Goal: Find contact information: Find contact information

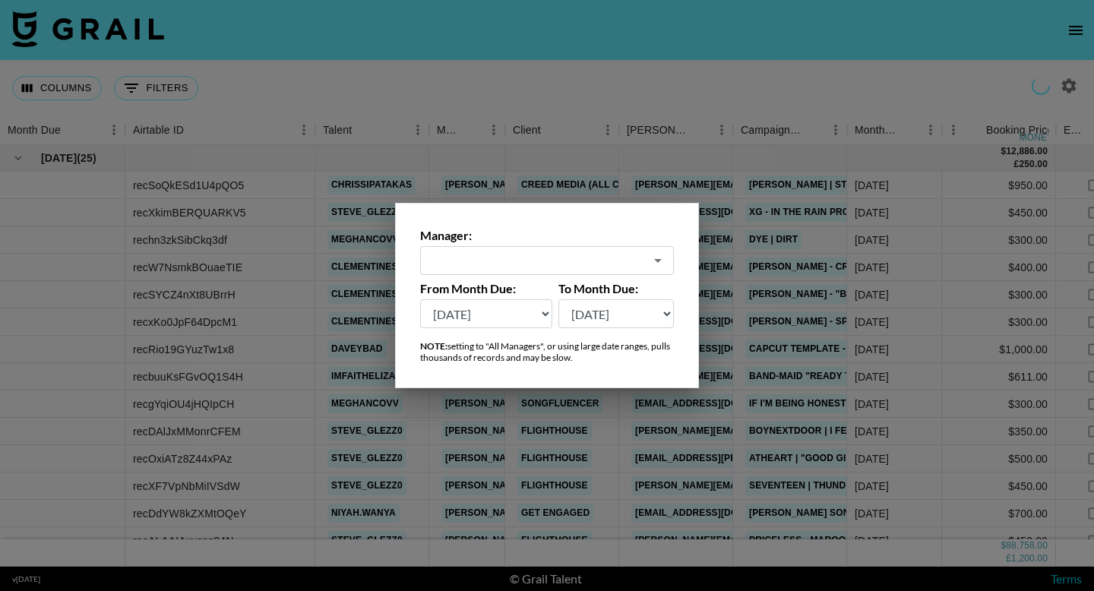
select select "[DATE]"
click at [465, 325] on select "[DATE] [DATE] '[DATE] May '[DATE] Mar '[DATE] Jan '[DATE] Nov '[DATE] Sep '[DAT…" at bounding box center [486, 313] width 132 height 29
click at [513, 262] on input "[PERSON_NAME][EMAIL_ADDRESS][DOMAIN_NAME]" at bounding box center [536, 260] width 215 height 17
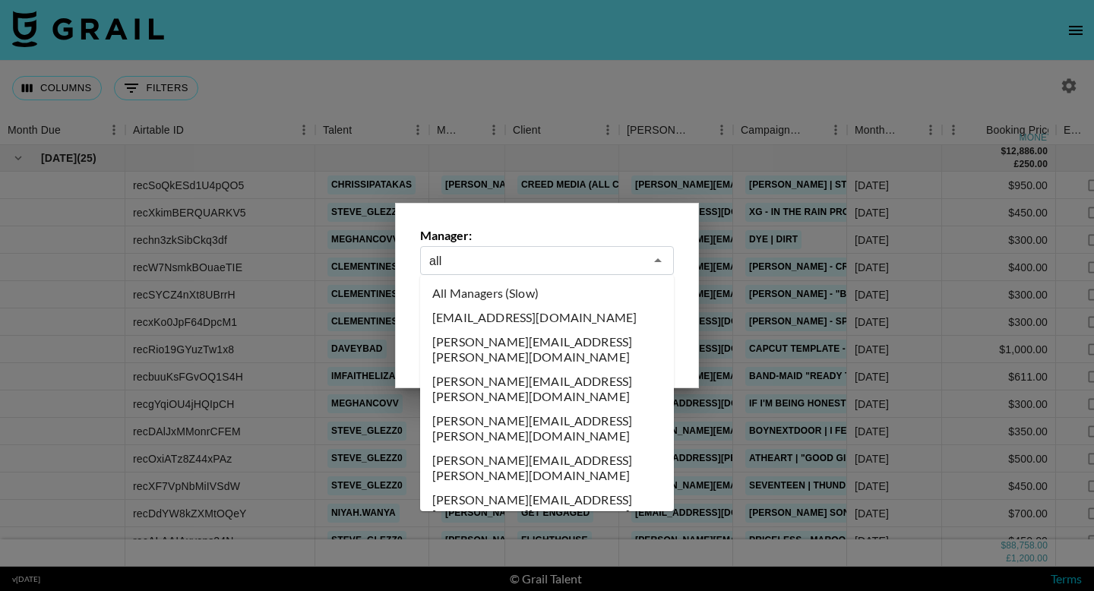
click at [493, 299] on li "All Managers (Slow)" at bounding box center [547, 293] width 254 height 24
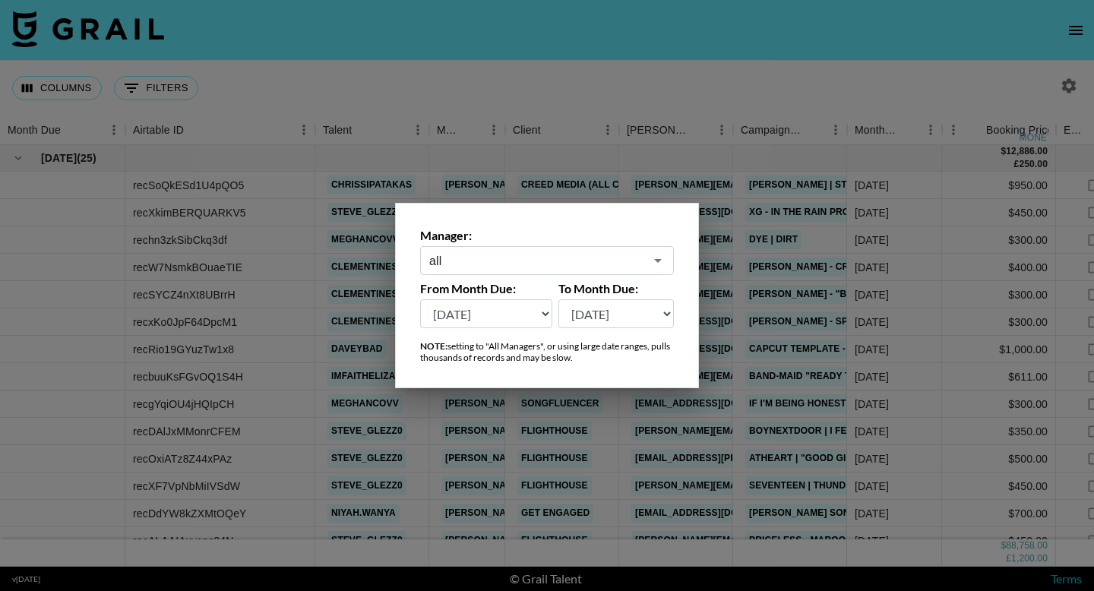
type input "All Managers (Slow)"
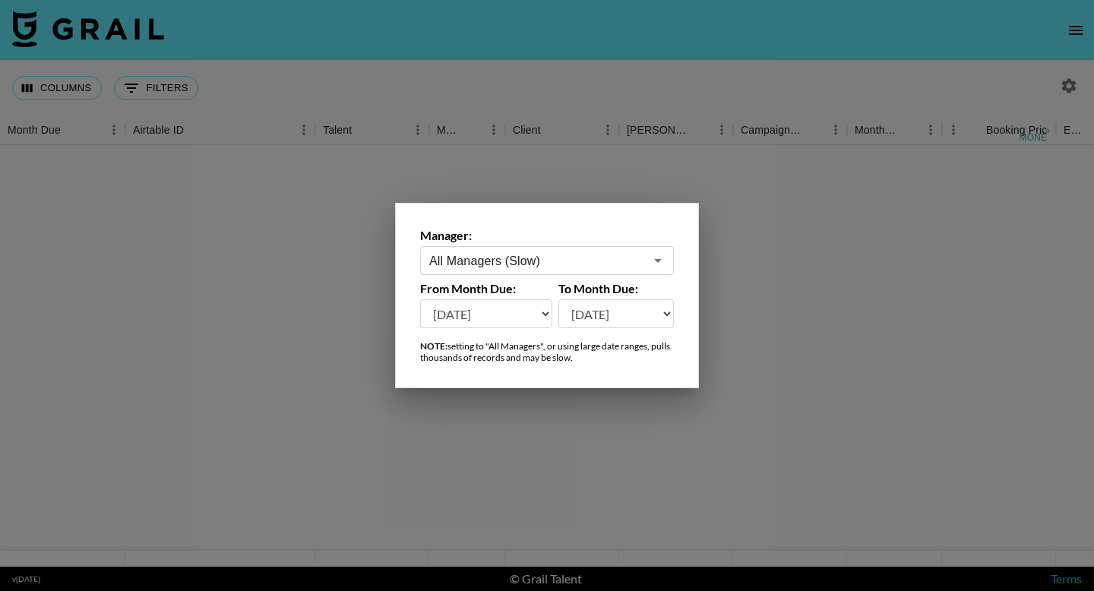
click at [479, 323] on select "[DATE] [DATE] '[DATE] May '[DATE] Mar '[DATE] Jan '[DATE] Nov '[DATE] Sep '[DAT…" at bounding box center [486, 313] width 132 height 29
click at [563, 39] on div at bounding box center [547, 295] width 1094 height 591
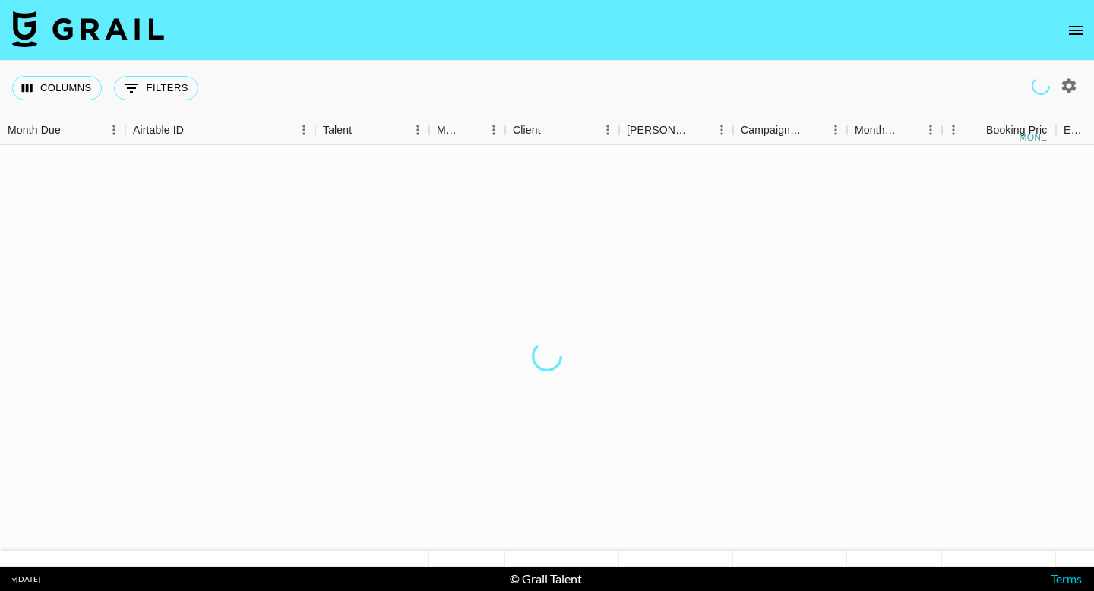
click at [1069, 81] on icon "button" at bounding box center [1069, 85] width 14 height 14
select select "[DATE]"
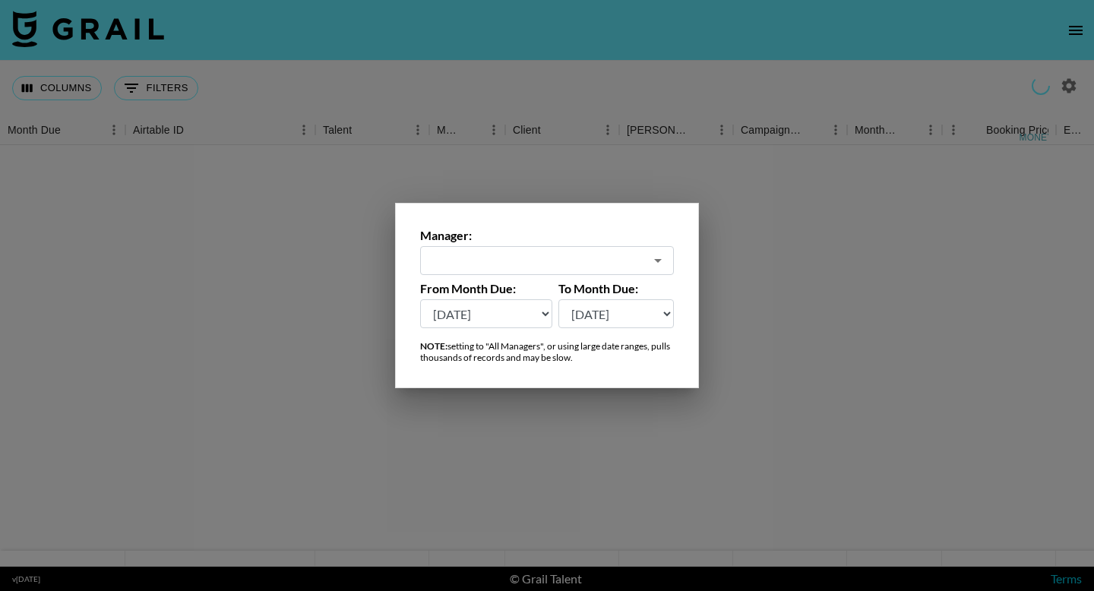
click at [500, 313] on select "[DATE] [DATE] '[DATE] May '[DATE] Mar '[DATE] Jan '[DATE] Nov '[DATE] Sep '[DAT…" at bounding box center [486, 313] width 132 height 29
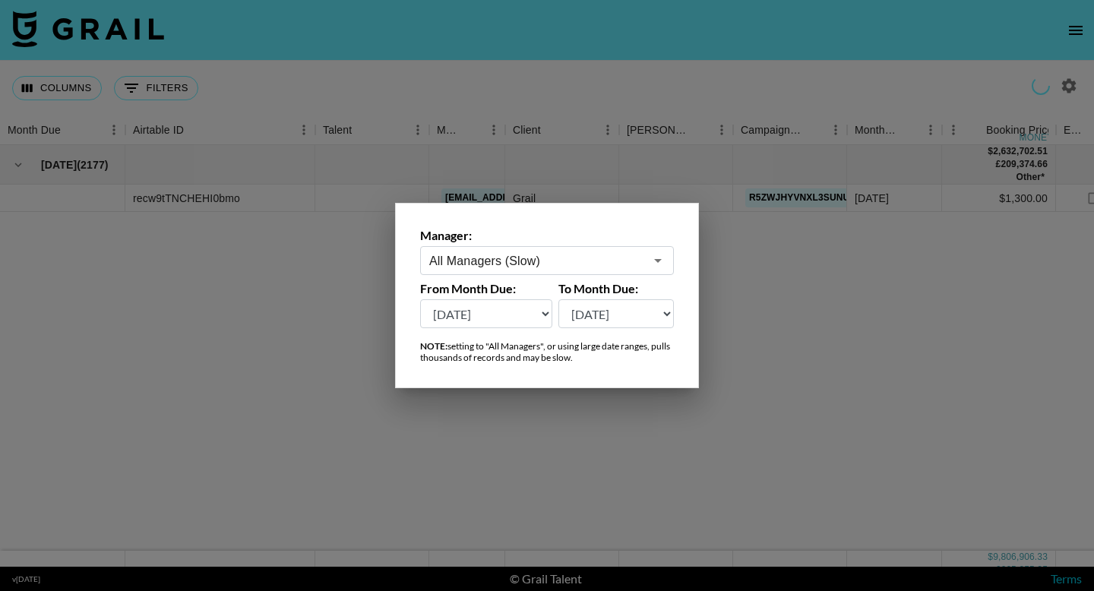
type input "All Managers (Slow)"
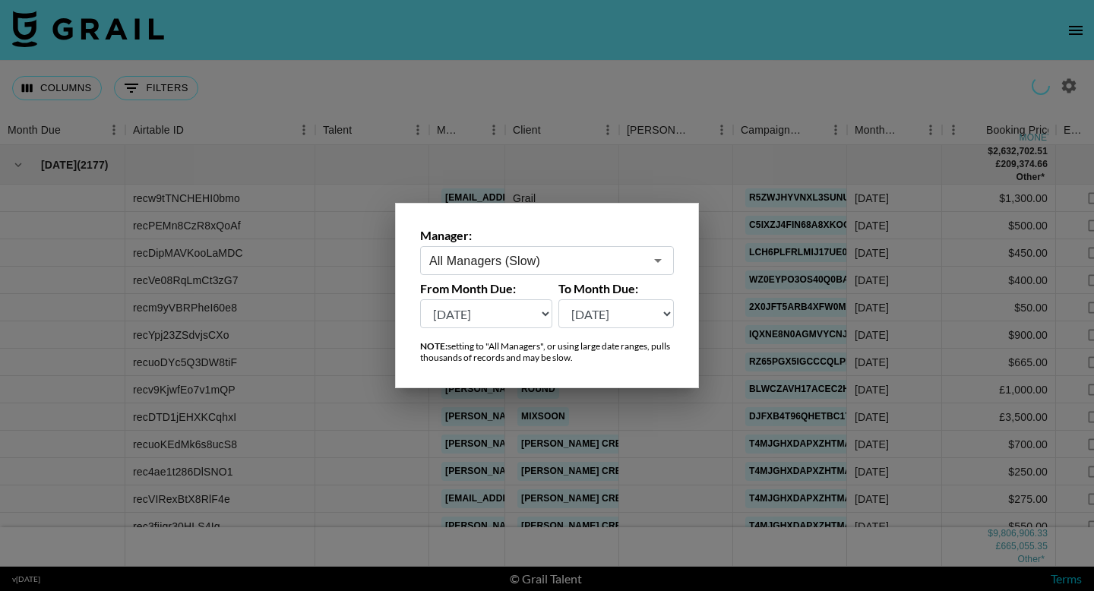
select select "[DATE]"
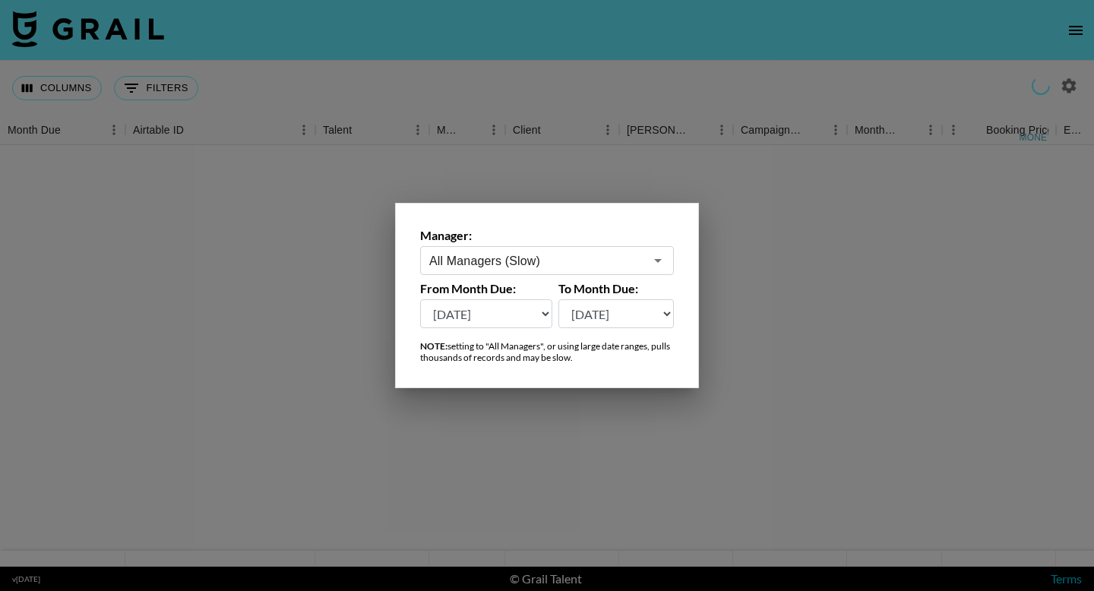
click at [561, 43] on div at bounding box center [547, 295] width 1094 height 591
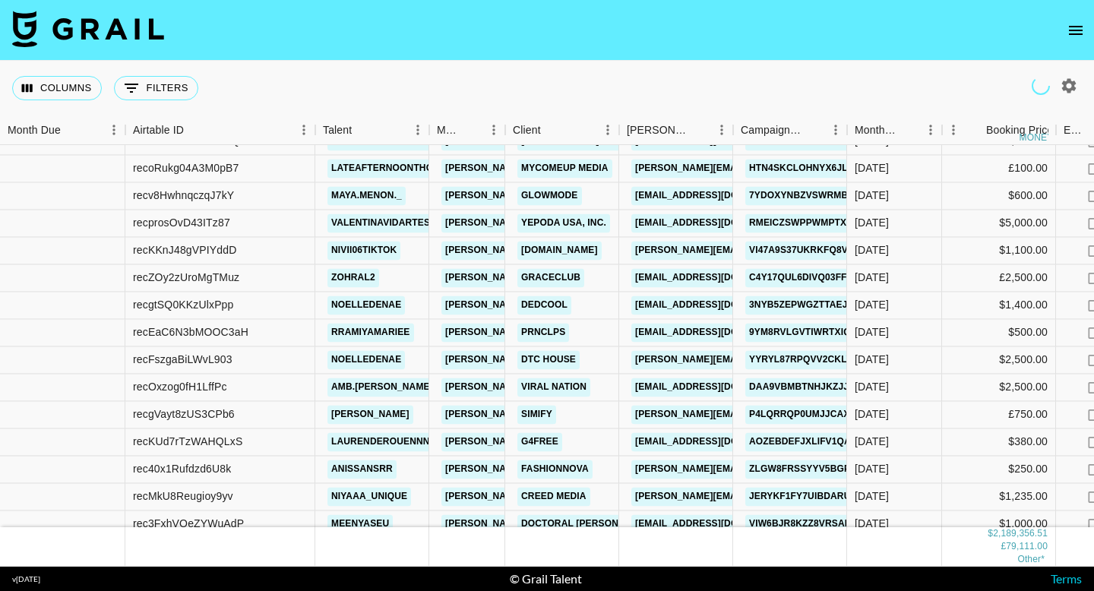
scroll to position [440, 0]
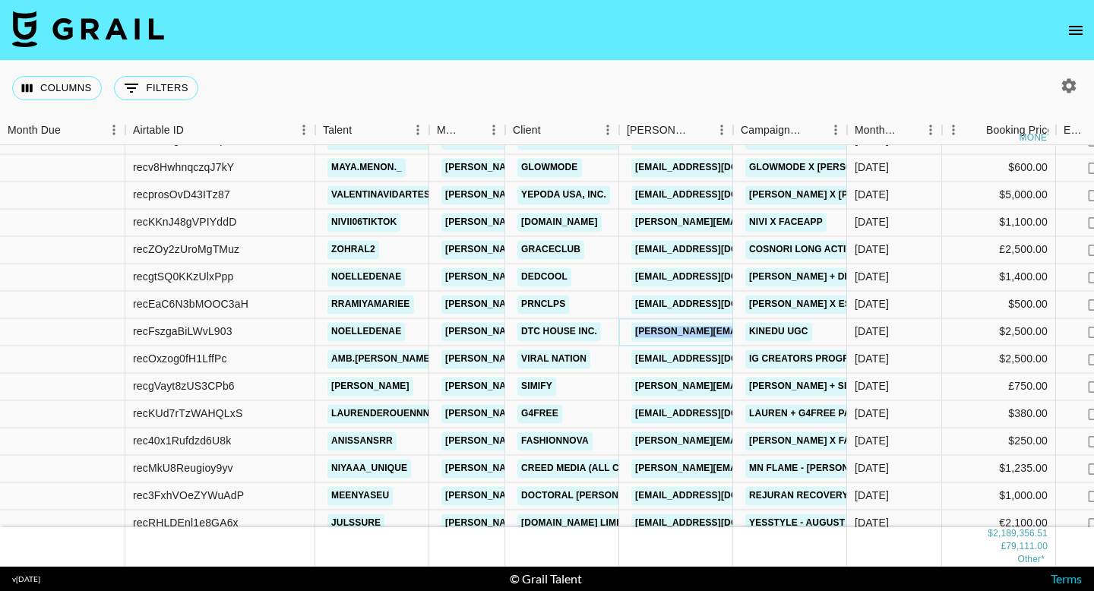
copy link "[PERSON_NAME][EMAIL_ADDRESS][DOMAIN_NAME]"
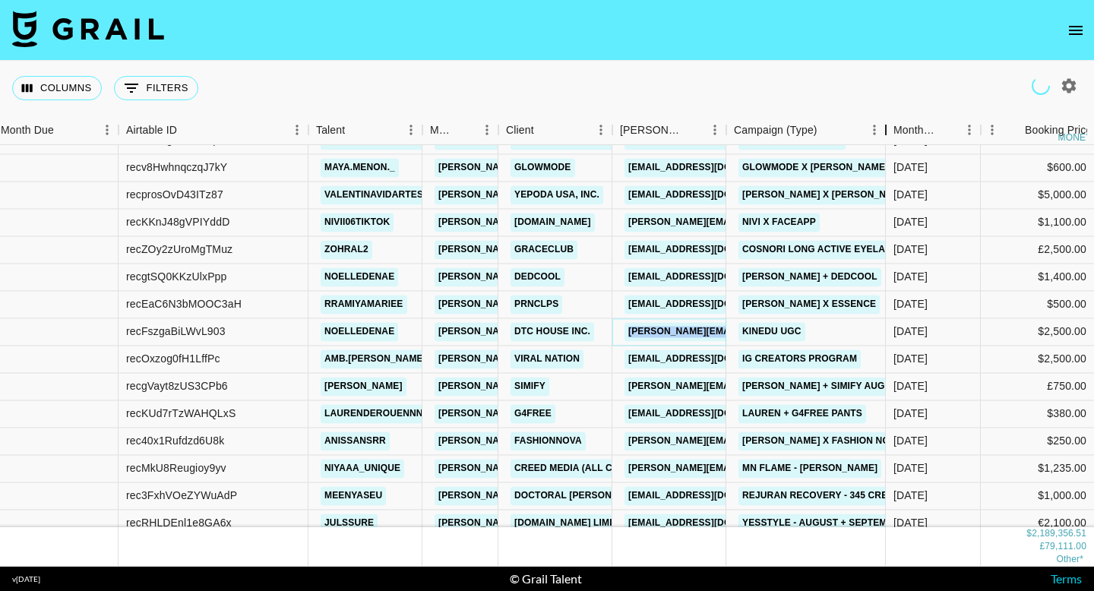
click at [882, 130] on div "Campaign (Type)" at bounding box center [885, 130] width 18 height 30
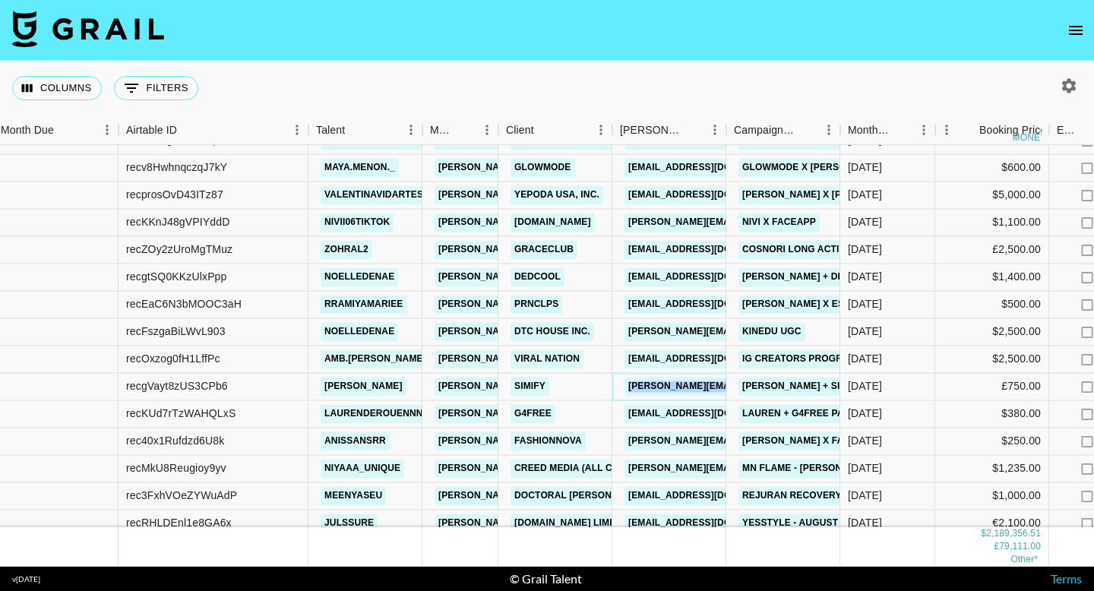
copy link "[PERSON_NAME][EMAIL_ADDRESS][DOMAIN_NAME]"
click at [661, 495] on link "[EMAIL_ADDRESS][DOMAIN_NAME]" at bounding box center [709, 495] width 170 height 19
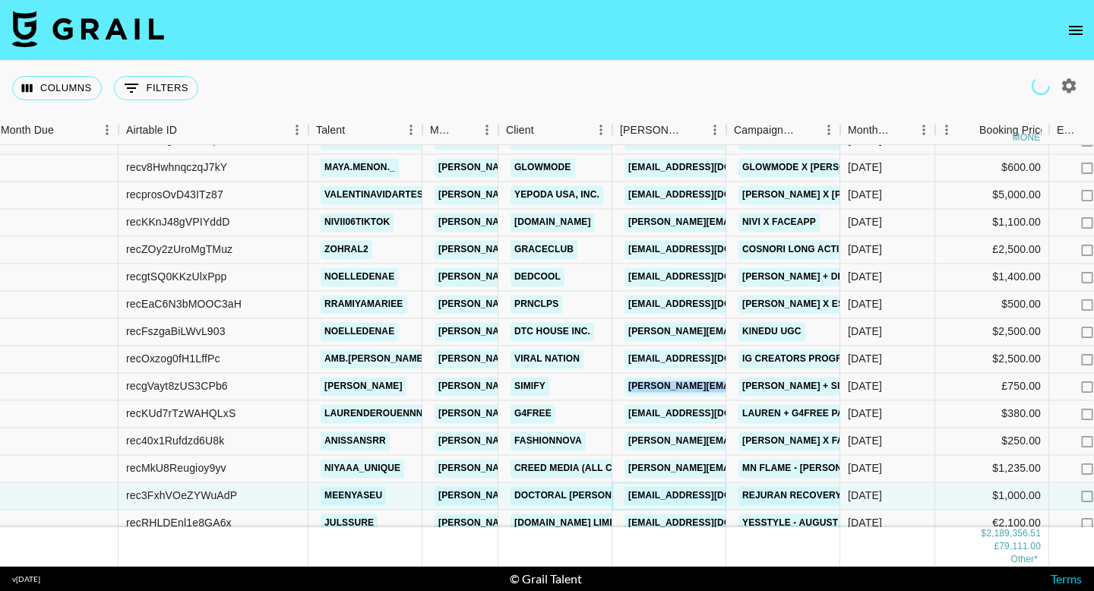
scroll to position [466, 7]
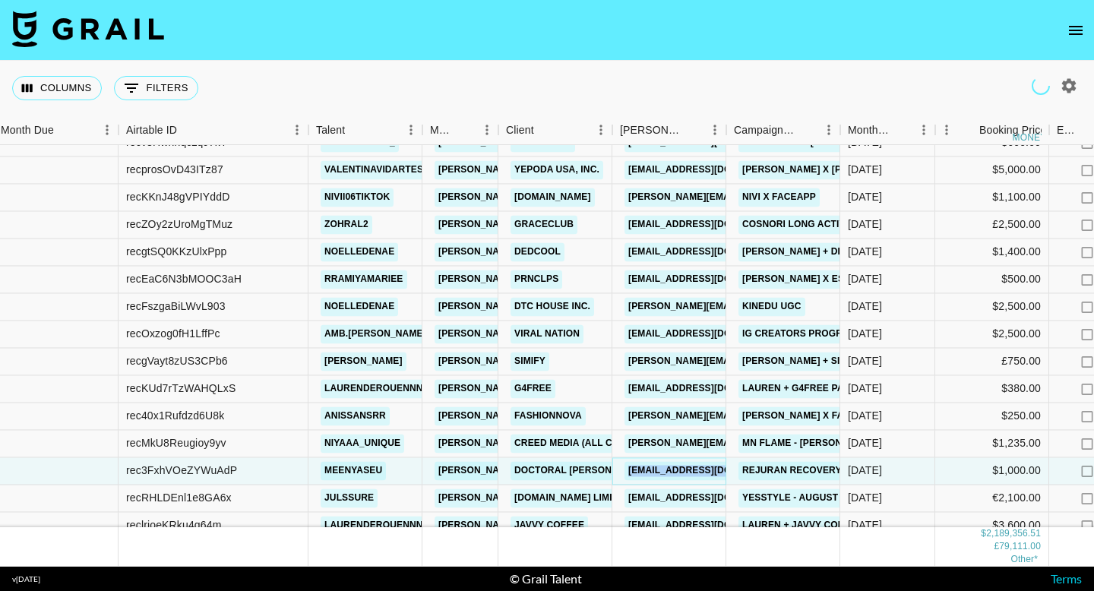
copy link "[EMAIL_ADDRESS][DOMAIN_NAME]"
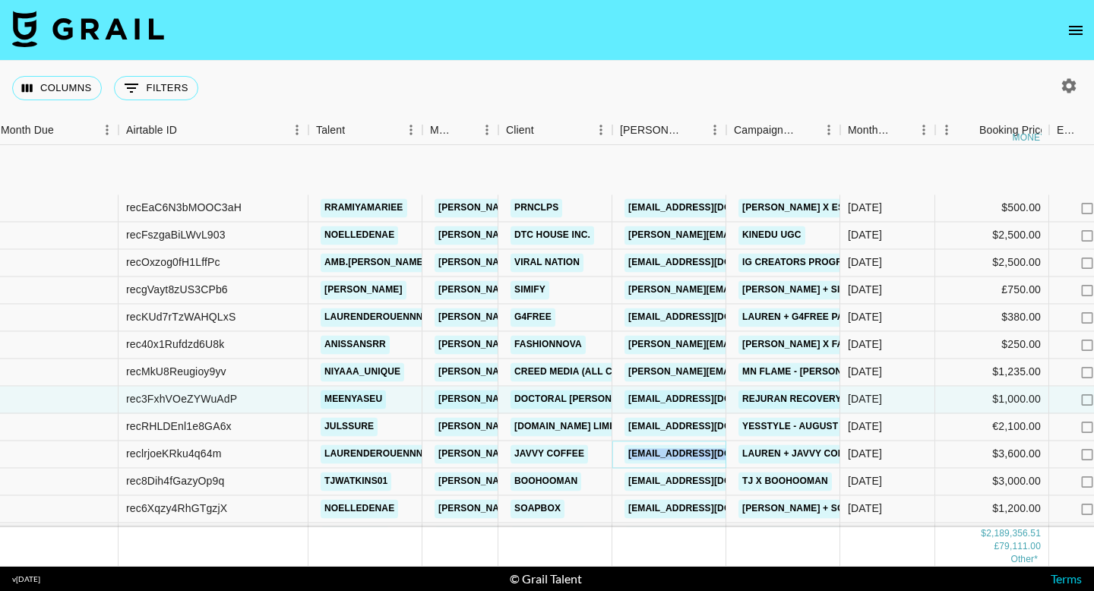
scroll to position [642, 7]
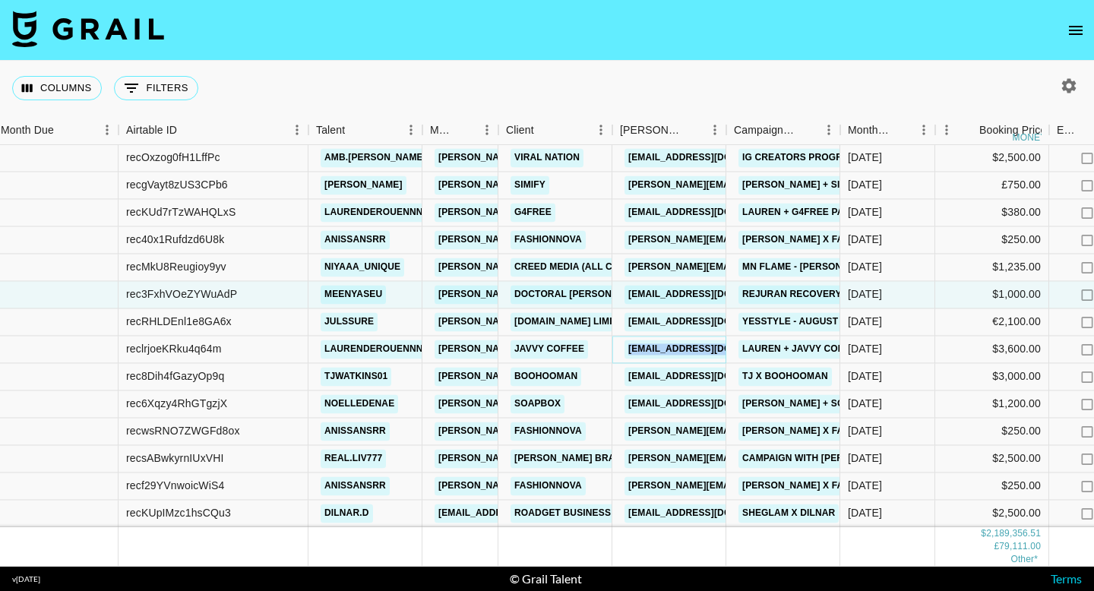
copy link "[EMAIL_ADDRESS][DOMAIN_NAME]"
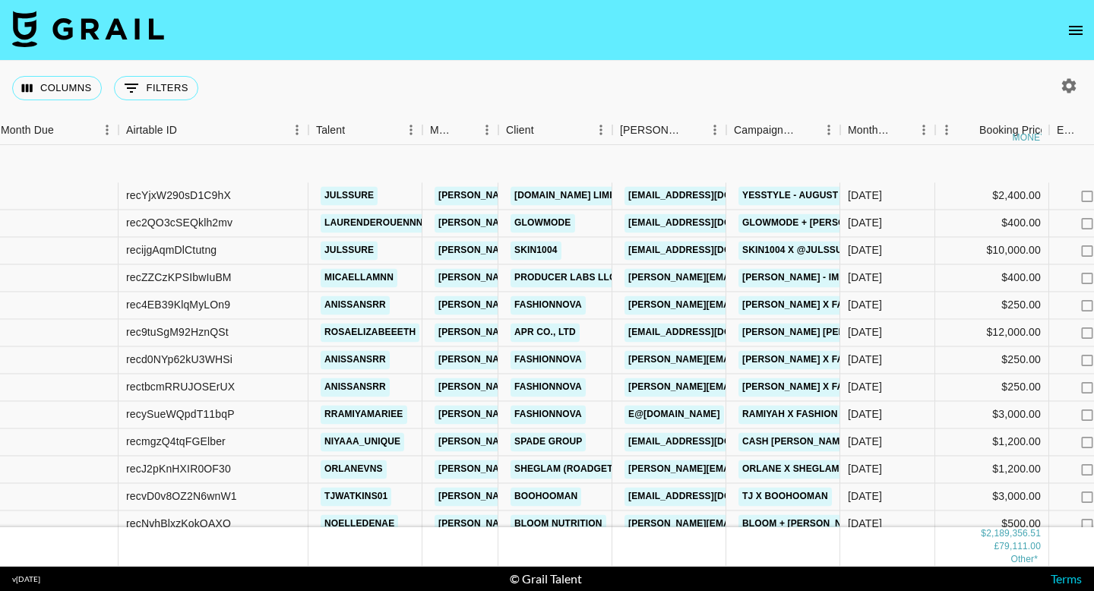
scroll to position [1083, 7]
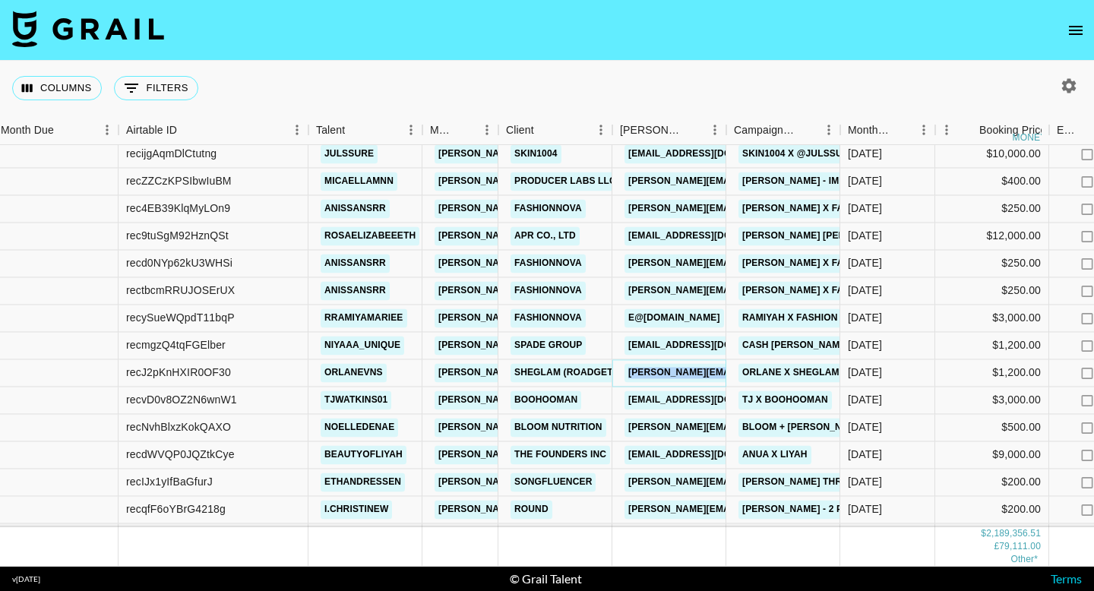
copy link "[PERSON_NAME][EMAIL_ADDRESS][DOMAIN_NAME]"
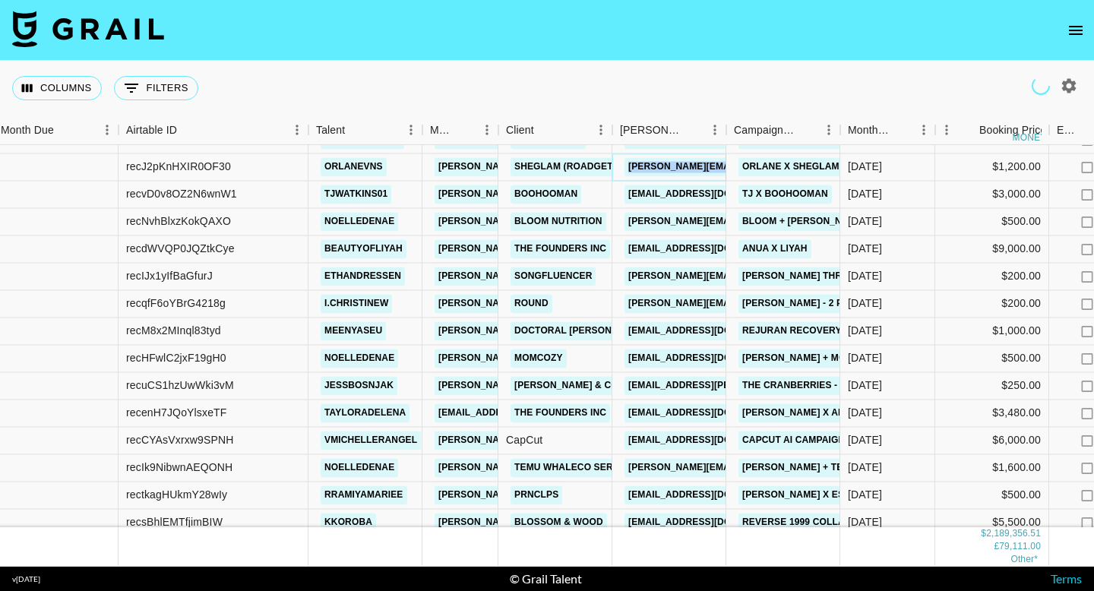
scroll to position [1291, 7]
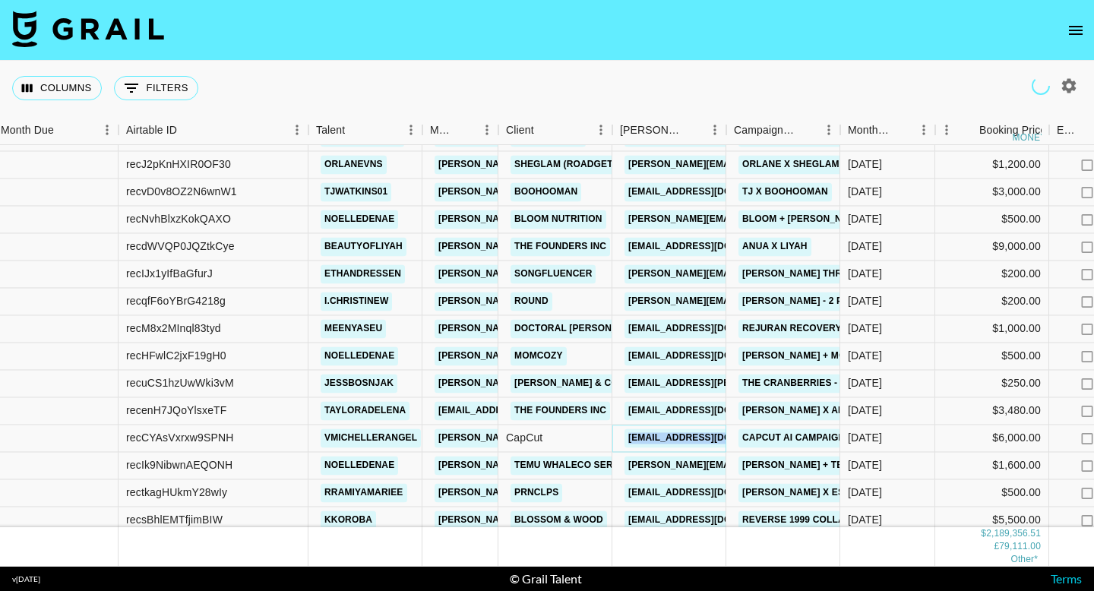
copy link "[EMAIL_ADDRESS][DOMAIN_NAME]"
